Goal: Information Seeking & Learning: Learn about a topic

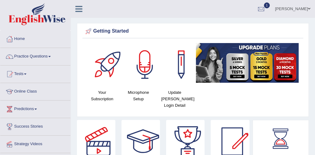
click at [270, 5] on span "1" at bounding box center [267, 5] width 6 height 6
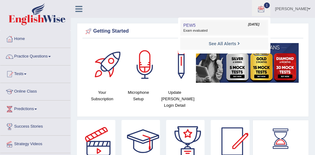
click at [209, 30] on span "Exam evaluated" at bounding box center [224, 30] width 82 height 5
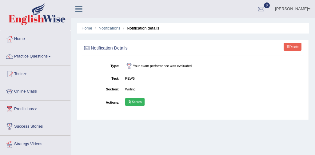
click at [140, 103] on link "Scores" at bounding box center [134, 102] width 19 height 8
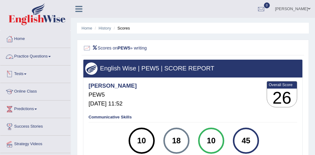
click at [33, 55] on link "Practice Questions" at bounding box center [35, 55] width 70 height 15
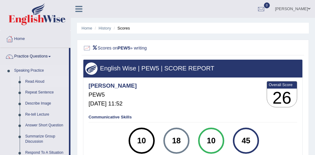
click at [40, 82] on link "Read Aloud" at bounding box center [45, 81] width 46 height 11
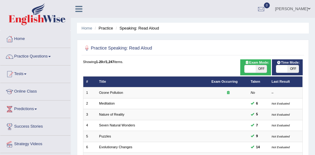
click at [252, 69] on span at bounding box center [250, 68] width 11 height 7
checkbox input "true"
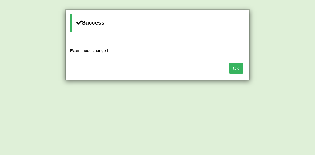
click at [233, 67] on button "OK" at bounding box center [236, 68] width 14 height 10
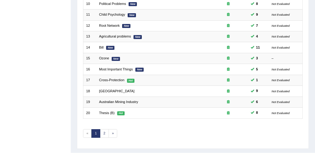
scroll to position [188, 0]
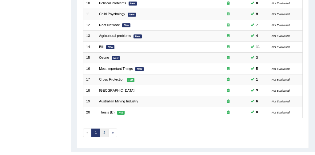
click at [104, 133] on link "2" at bounding box center [104, 133] width 9 height 9
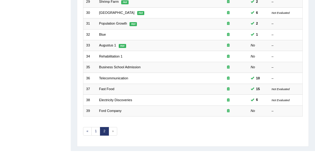
scroll to position [189, 0]
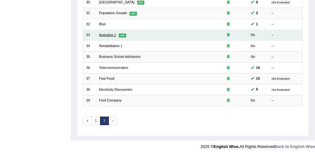
click at [108, 34] on link "Augustus 1" at bounding box center [107, 35] width 17 height 4
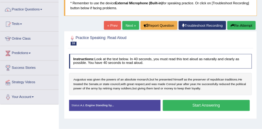
scroll to position [45, 0]
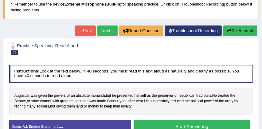
click at [23, 96] on span "Augustus" at bounding box center [21, 96] width 15 height 6
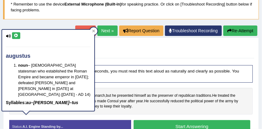
click at [134, 80] on h4 "Instructions: Look at the text below. In 40 seconds, you must read this text al…" at bounding box center [131, 74] width 244 height 18
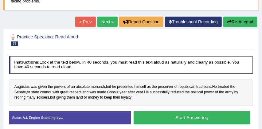
scroll to position [55, 0]
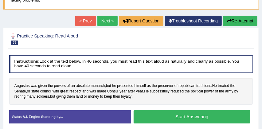
click at [99, 88] on span "monarch" at bounding box center [98, 86] width 14 height 6
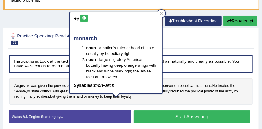
click at [153, 100] on div "[PERSON_NAME] was given the powers of an absolute monarch , but he presented hi…" at bounding box center [131, 91] width 244 height 27
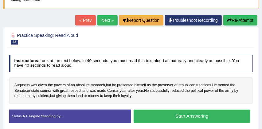
scroll to position [58, 0]
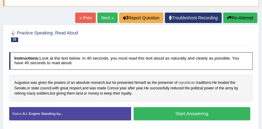
click at [191, 83] on span "republican" at bounding box center [187, 83] width 17 height 6
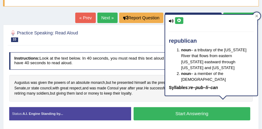
click at [254, 104] on div "Instructions: Look at the text below. In 40 seconds, you must read this text al…" at bounding box center [131, 89] width 247 height 78
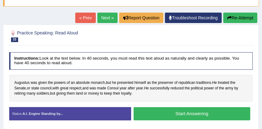
scroll to position [61, 0]
